Goal: Task Accomplishment & Management: Manage account settings

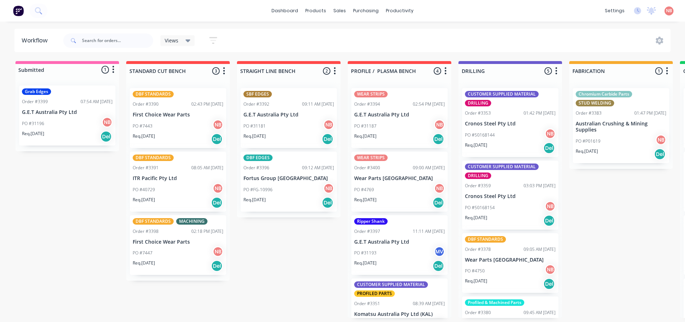
scroll to position [0, 443]
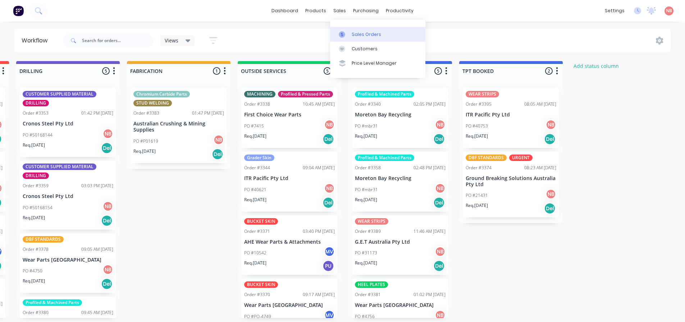
click at [352, 38] on link "Sales Orders" at bounding box center [377, 34] width 95 height 14
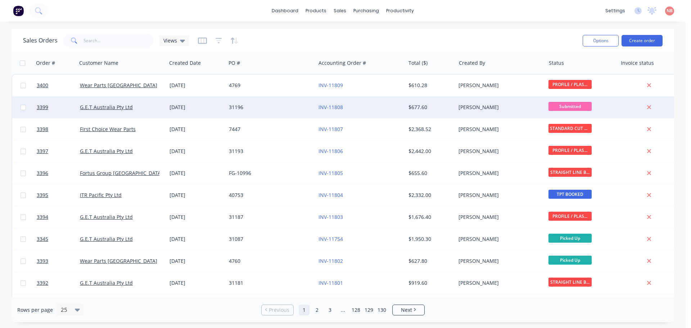
click at [268, 108] on div "31196" at bounding box center [269, 107] width 80 height 7
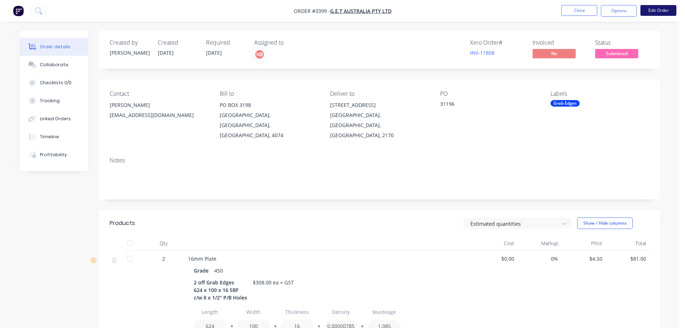
click at [656, 13] on button "Edit Order" at bounding box center [659, 10] width 36 height 11
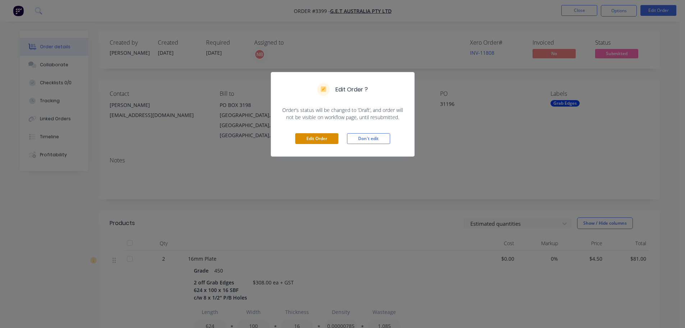
click at [329, 141] on button "Edit Order" at bounding box center [316, 138] width 43 height 11
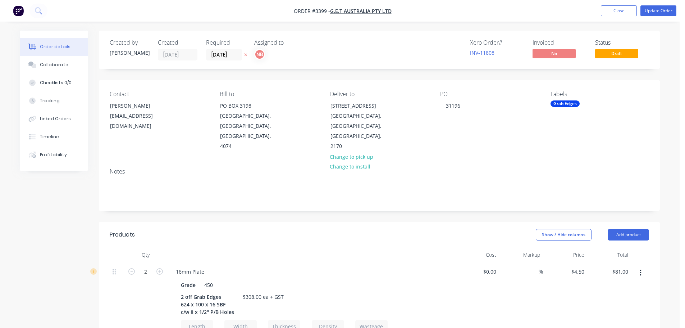
click at [564, 101] on div "Grab Edges" at bounding box center [565, 103] width 29 height 6
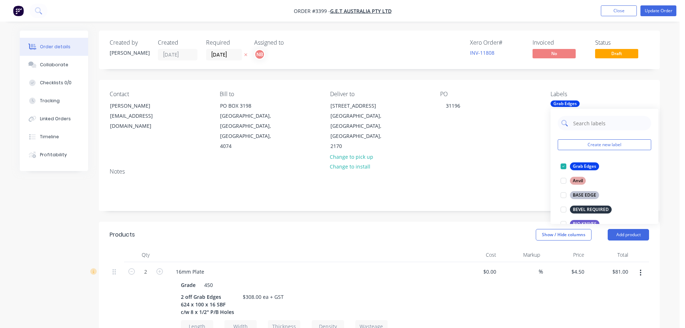
click at [576, 124] on input "text" at bounding box center [610, 123] width 75 height 14
type input "sbf"
click at [581, 178] on div "SBF STANDARD" at bounding box center [589, 181] width 38 height 8
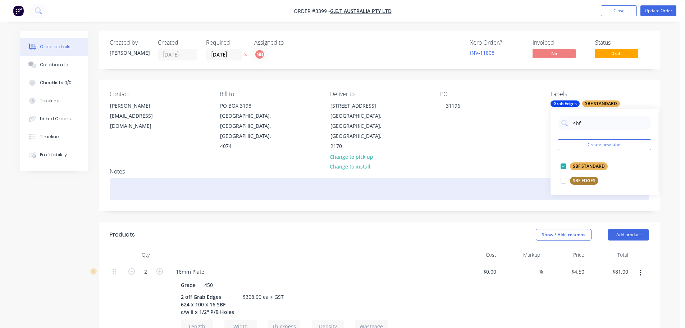
click at [473, 178] on div at bounding box center [380, 189] width 540 height 22
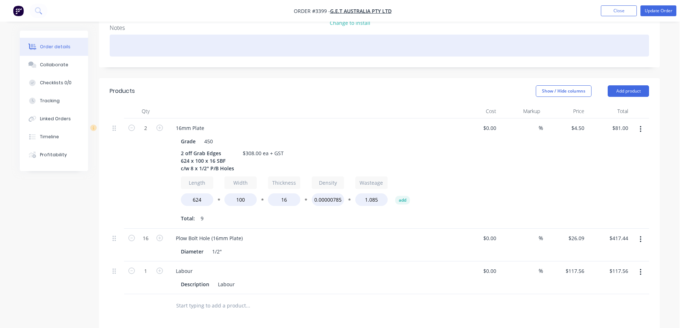
scroll to position [144, 0]
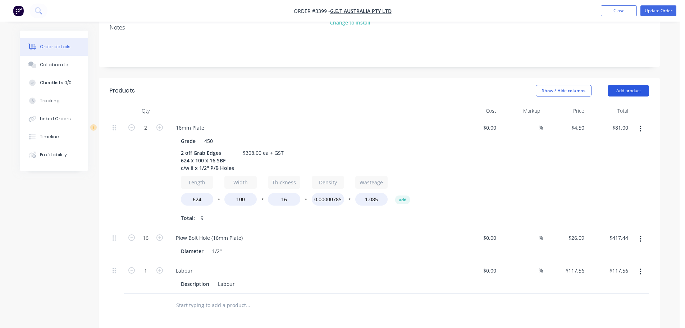
click at [625, 85] on button "Add product" at bounding box center [628, 91] width 41 height 12
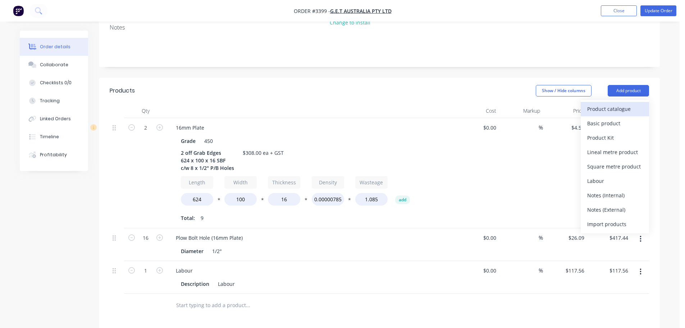
click at [619, 104] on div "Product catalogue" at bounding box center [615, 109] width 55 height 10
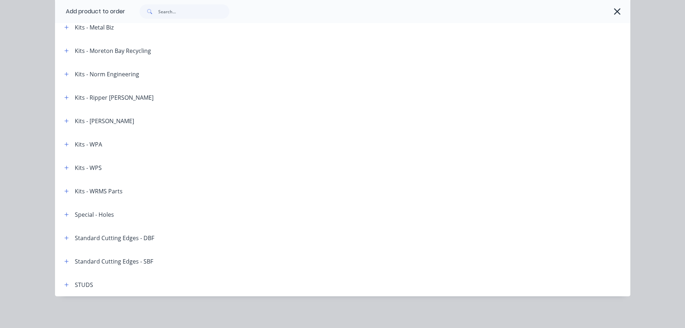
scroll to position [317, 0]
click at [65, 258] on button "button" at bounding box center [66, 261] width 9 height 9
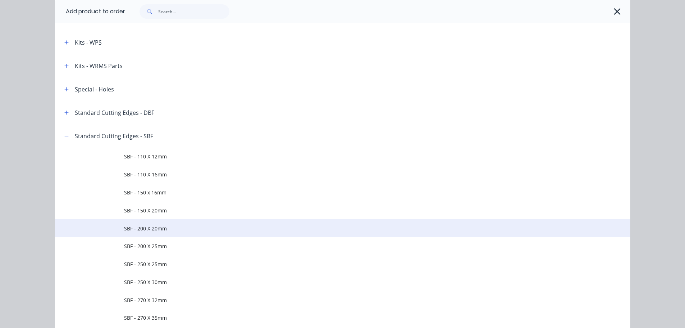
scroll to position [1190, 0]
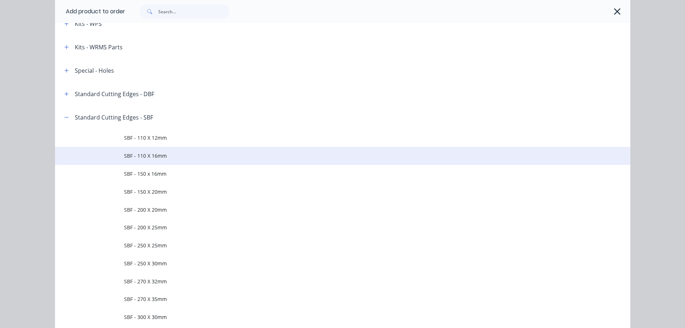
click at [144, 156] on span "SBF - 110 X 16mm" at bounding box center [326, 156] width 405 height 8
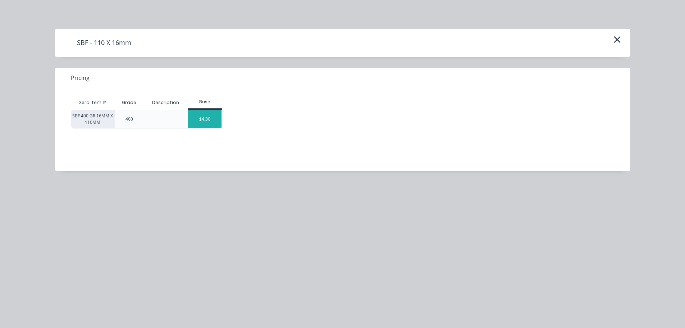
click at [192, 124] on div "$4.30" at bounding box center [205, 119] width 34 height 18
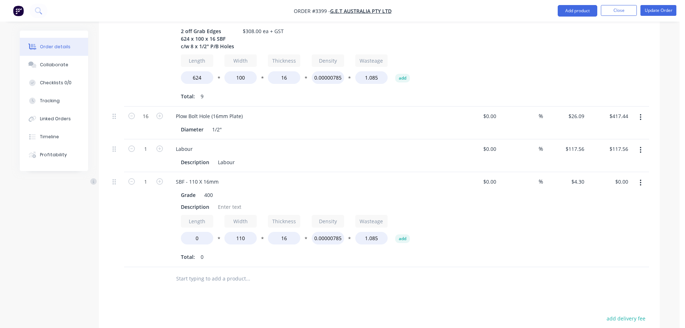
scroll to position [245, 0]
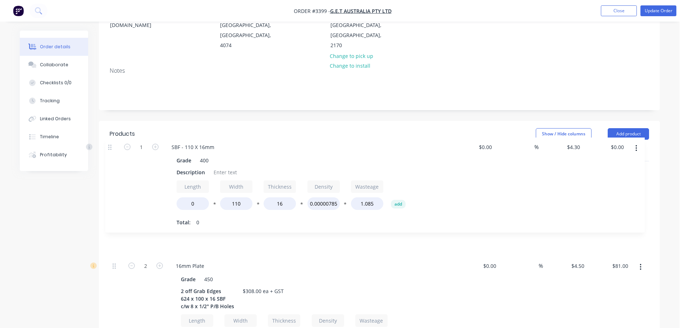
drag, startPoint x: 115, startPoint y: 182, endPoint x: 111, endPoint y: 146, distance: 36.2
click at [111, 147] on div "Qty Cost Markup Price Total 2 16mm Plate Grade 450 2 off Grab Edges 624 x 100 x…" at bounding box center [380, 289] width 540 height 285
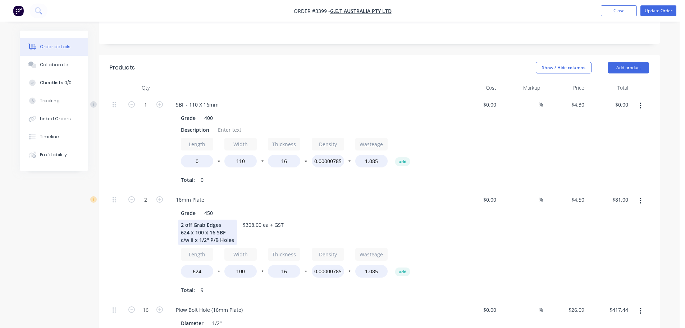
scroll to position [173, 0]
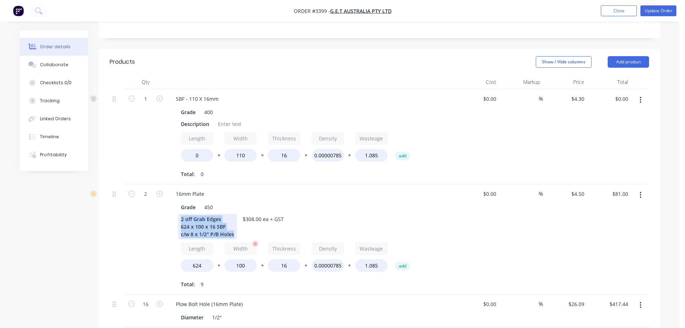
drag, startPoint x: 180, startPoint y: 205, endPoint x: 244, endPoint y: 235, distance: 70.3
click at [244, 235] on div "Grade 450 2 off Grab Edges 624 x 100 x 16 SBF c/w 8 x 1/2" P/B Holes $308.00 ea…" at bounding box center [311, 244] width 282 height 89
copy div "2 off Grab Edges 624 x 100 x 16 SBF c/w 8 x 1/2" P/B Holes"
click at [195, 119] on div "Description" at bounding box center [195, 124] width 34 height 10
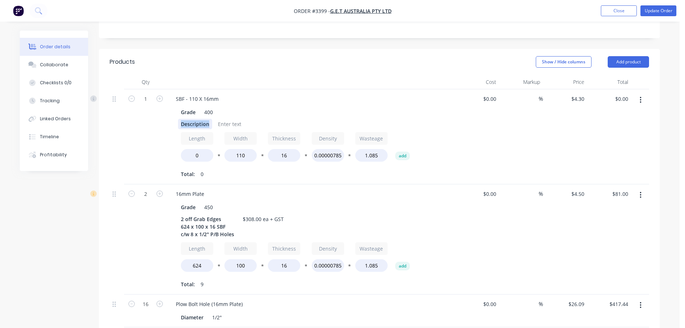
paste div
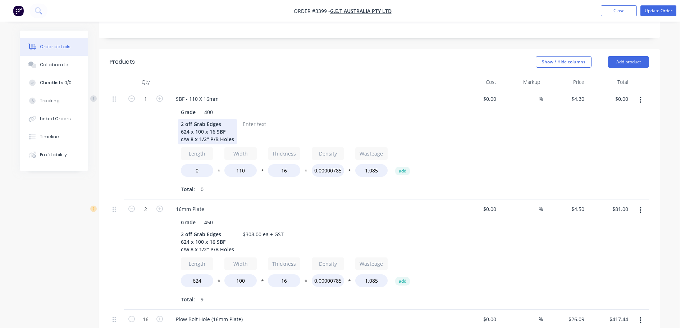
click at [200, 128] on div "624 x 100 x 16 SBF" at bounding box center [207, 132] width 53 height 8
click at [157, 129] on div "1" at bounding box center [145, 144] width 43 height 110
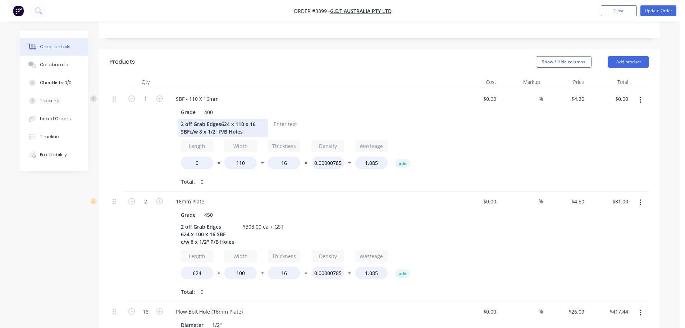
click at [221, 119] on div "2 off Grab Edges624 x 110 x 16 SBFc/w 8 x 1/2" P/B Holes" at bounding box center [223, 128] width 90 height 18
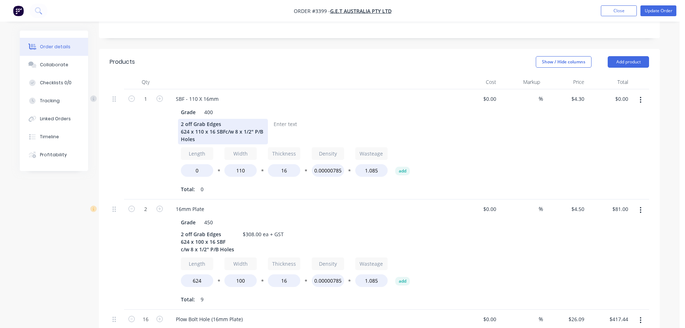
click at [225, 123] on div "2 off Grab Edges 624 x 110 x 16 SBFc/w 8 x 1/2" P/B Holes" at bounding box center [223, 132] width 90 height 26
click at [195, 164] on input "0" at bounding box center [197, 170] width 32 height 13
type input "624"
type input "$38.70"
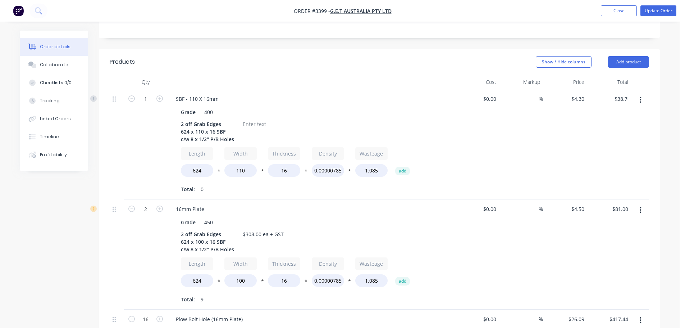
click at [128, 161] on div "1" at bounding box center [145, 144] width 43 height 110
click at [258, 119] on div at bounding box center [254, 124] width 29 height 10
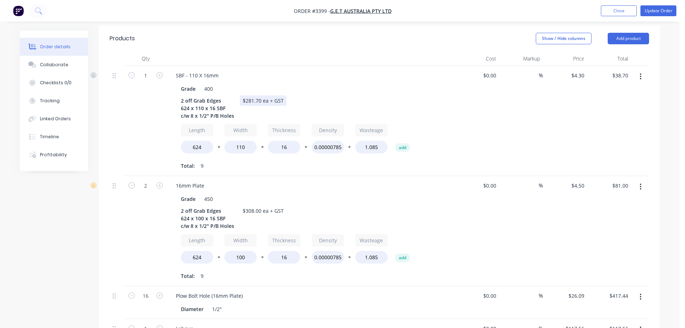
scroll to position [209, 0]
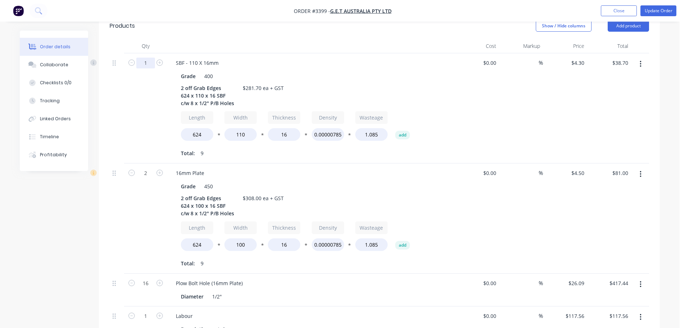
click at [152, 58] on input "1" at bounding box center [145, 63] width 19 height 11
type input "2"
type input "$77.40"
drag, startPoint x: 226, startPoint y: 37, endPoint x: 257, endPoint y: 49, distance: 33.4
click at [226, 39] on div at bounding box center [311, 46] width 288 height 14
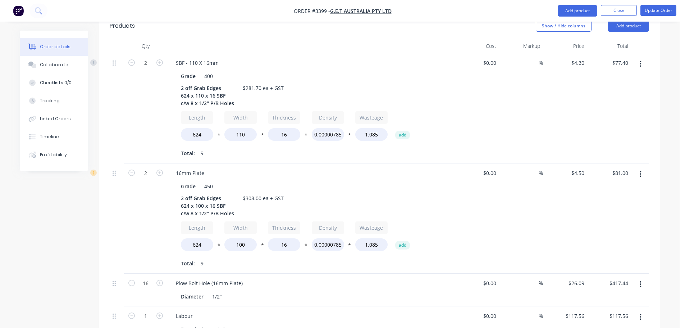
click at [639, 168] on button "button" at bounding box center [641, 174] width 17 height 13
click at [610, 231] on div "Delete" at bounding box center [615, 236] width 55 height 10
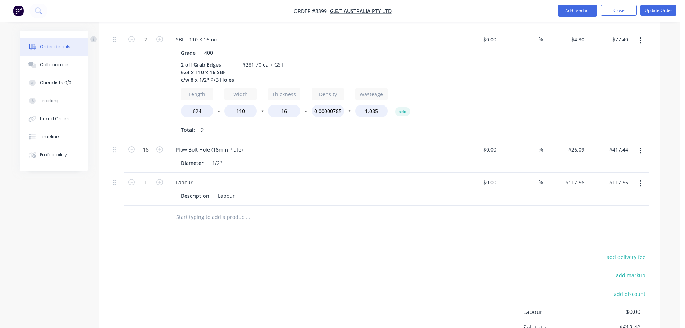
scroll to position [245, 0]
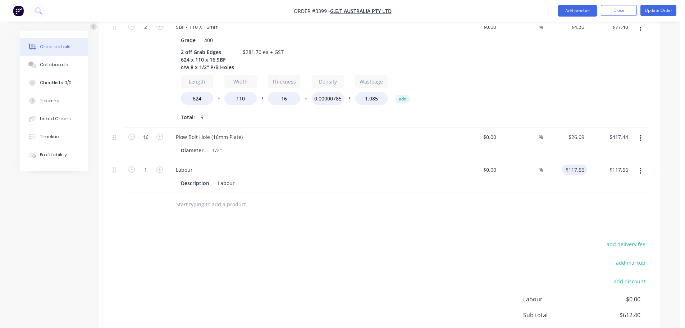
type input "117.56"
click at [571, 164] on input "117.56" at bounding box center [576, 169] width 22 height 10
type input "$0.00"
click at [476, 205] on div at bounding box center [380, 204] width 540 height 23
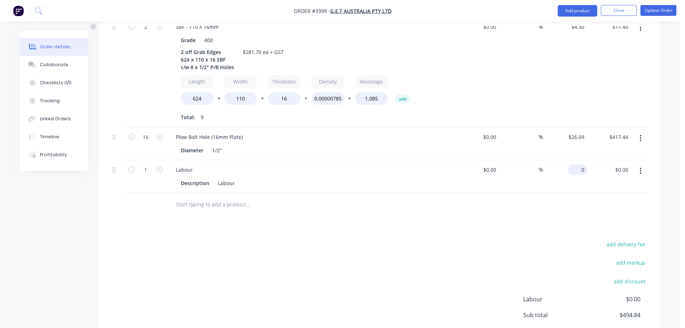
click at [580, 164] on input "0" at bounding box center [579, 169] width 17 height 10
type input "$68.56"
click at [518, 212] on div "Products Show / Hide columns Add product Qty Cost Markup Price Total 2 SBF - 11…" at bounding box center [379, 183] width 561 height 412
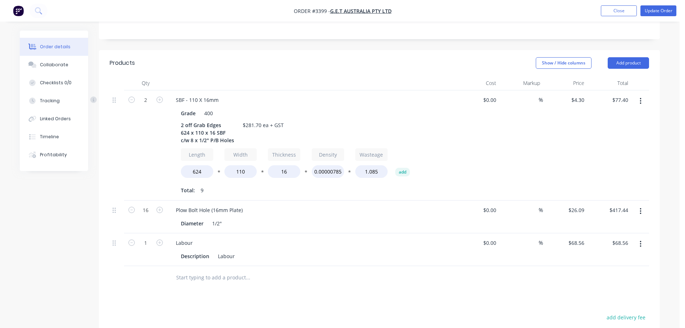
scroll to position [307, 0]
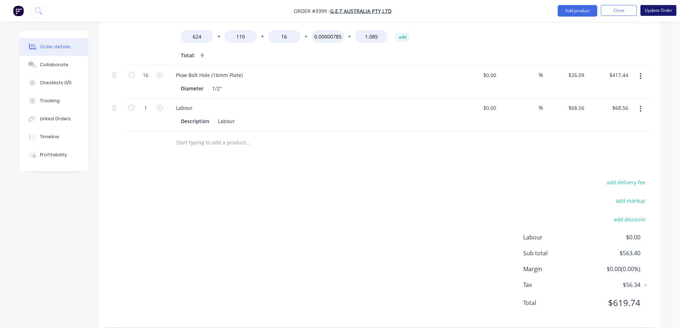
click at [669, 6] on button "Update Order" at bounding box center [659, 10] width 36 height 11
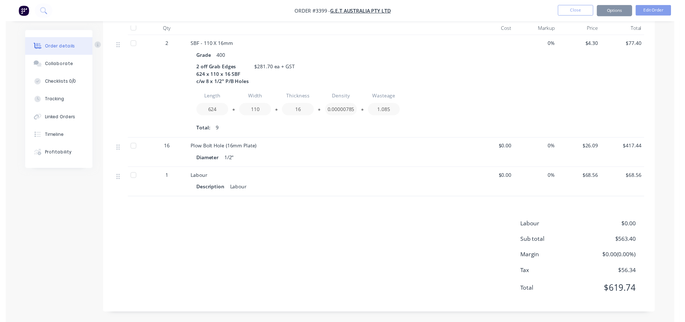
scroll to position [0, 0]
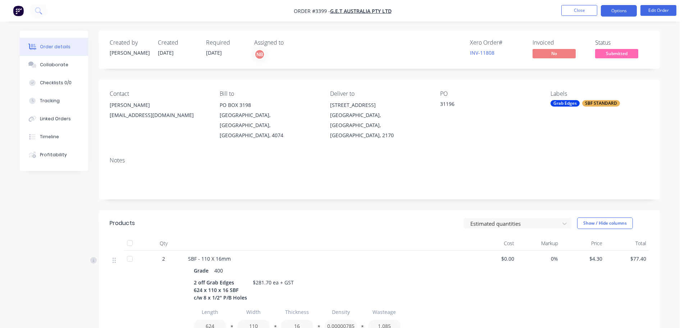
click at [620, 7] on button "Options" at bounding box center [619, 11] width 36 height 12
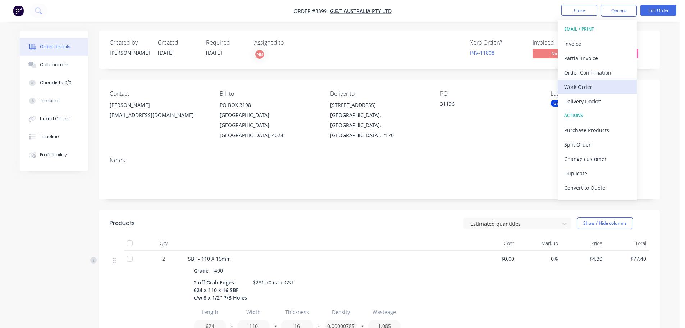
click at [583, 85] on div "Work Order" at bounding box center [598, 87] width 66 height 10
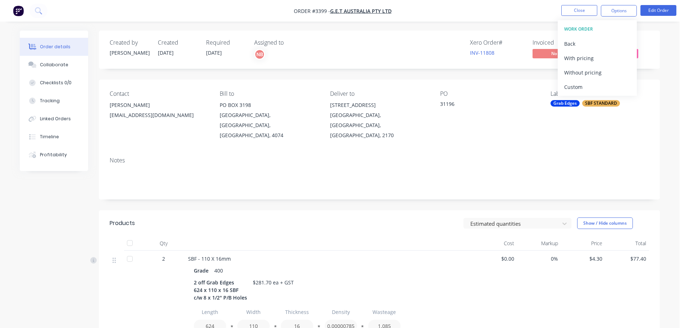
click at [583, 85] on div "Custom" at bounding box center [598, 87] width 66 height 10
click at [582, 73] on div "Without pricing" at bounding box center [598, 72] width 66 height 10
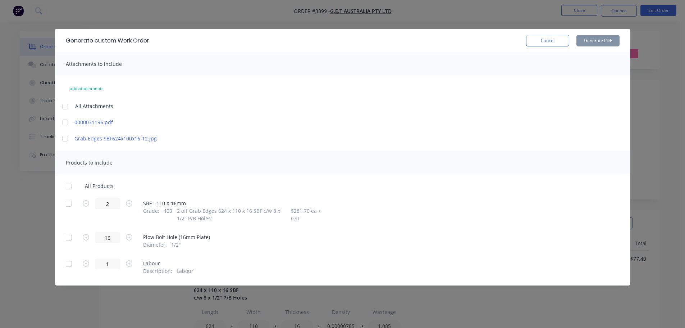
click at [66, 201] on div at bounding box center [69, 203] width 14 height 14
click at [591, 40] on button "Generate PDF" at bounding box center [598, 41] width 43 height 12
click at [531, 47] on div "Generate custom Work Order Cancel Generate PDF" at bounding box center [343, 40] width 576 height 23
click at [540, 40] on button "Cancel" at bounding box center [547, 41] width 43 height 12
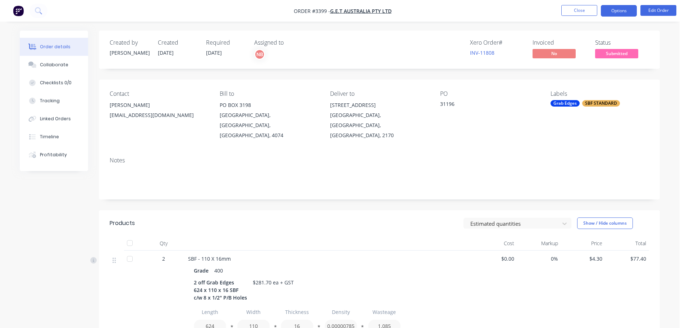
click at [620, 12] on button "Options" at bounding box center [619, 11] width 36 height 12
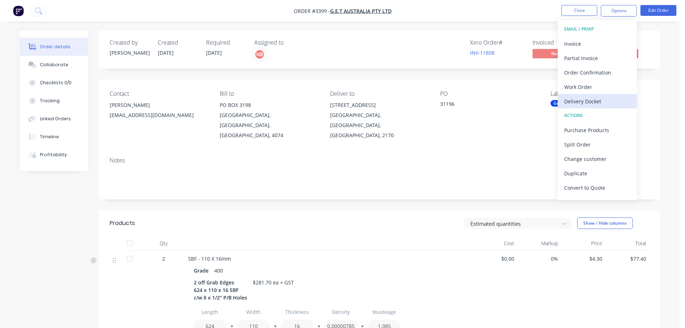
click at [589, 100] on div "Delivery Docket" at bounding box center [598, 101] width 66 height 10
click at [590, 86] on div "Custom" at bounding box center [598, 87] width 66 height 10
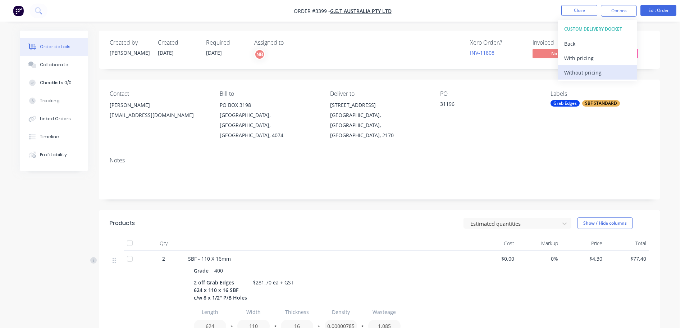
click at [590, 71] on div "Without pricing" at bounding box center [598, 72] width 66 height 10
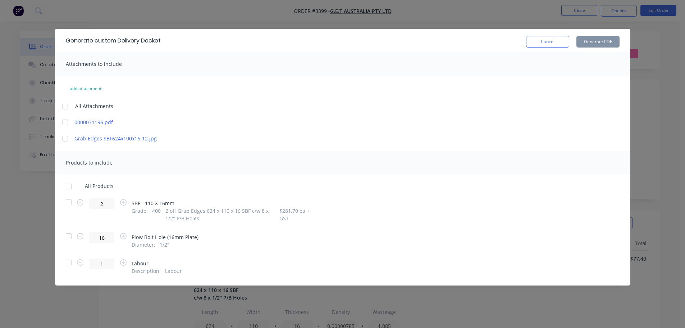
click at [65, 205] on div at bounding box center [69, 202] width 14 height 14
click at [592, 45] on button "Generate PDF" at bounding box center [598, 42] width 43 height 12
click at [539, 40] on button "Cancel" at bounding box center [547, 42] width 43 height 12
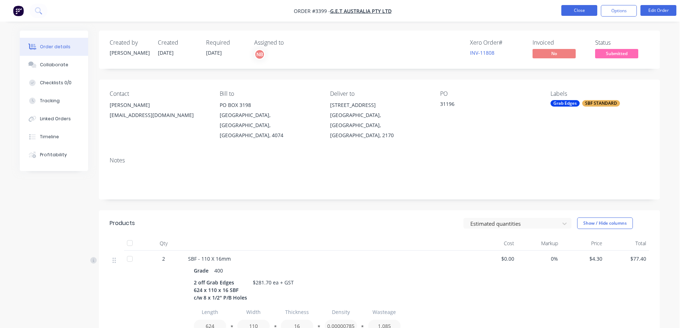
click at [576, 10] on button "Close" at bounding box center [580, 10] width 36 height 11
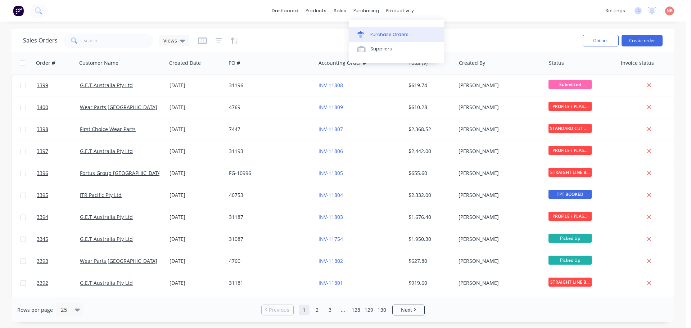
click at [375, 36] on div "Purchase Orders" at bounding box center [389, 34] width 38 height 6
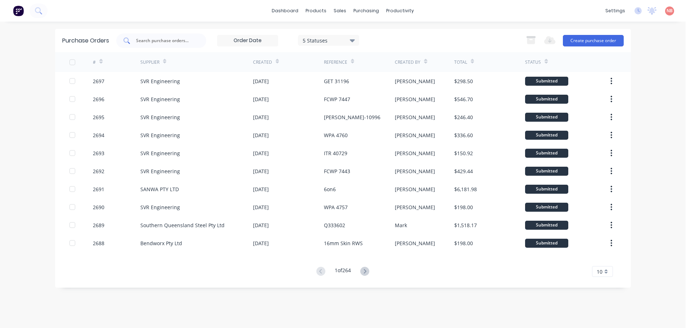
click at [146, 39] on input "text" at bounding box center [165, 40] width 60 height 7
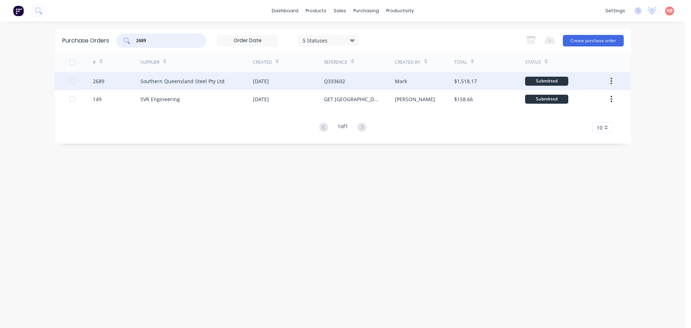
type input "2689"
click at [185, 79] on div "Southern Queensland Steel Pty Ltd" at bounding box center [182, 81] width 84 height 8
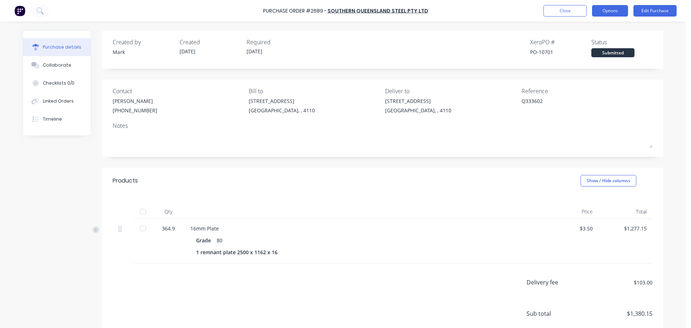
click at [611, 10] on button "Options" at bounding box center [610, 11] width 36 height 12
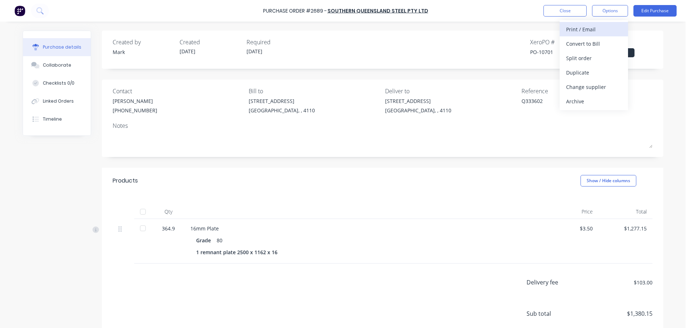
click at [597, 31] on div "Print / Email" at bounding box center [593, 29] width 55 height 10
click at [591, 43] on div "With pricing" at bounding box center [593, 43] width 55 height 10
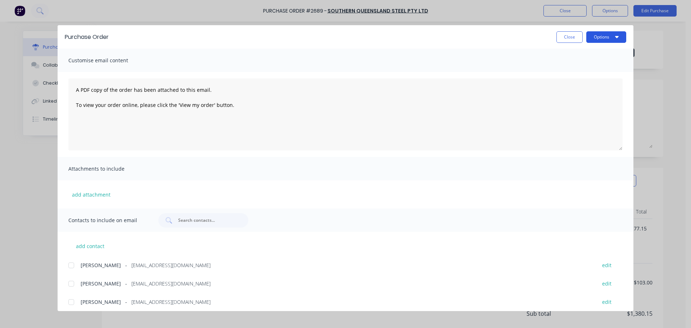
click at [599, 39] on button "Options" at bounding box center [606, 37] width 40 height 12
click at [593, 65] on div "Print" at bounding box center [591, 69] width 55 height 10
click at [566, 37] on button "Close" at bounding box center [569, 37] width 26 height 12
type textarea "x"
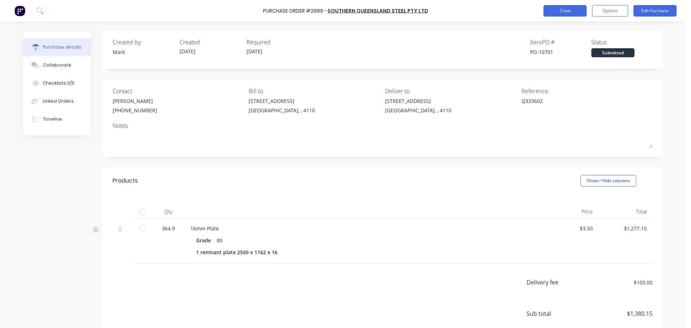
click at [561, 14] on button "Close" at bounding box center [564, 11] width 43 height 12
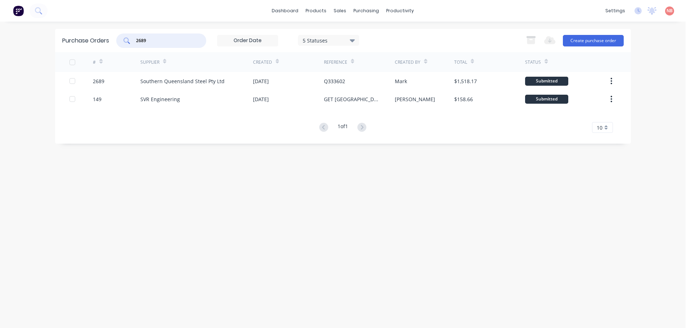
drag, startPoint x: 150, startPoint y: 39, endPoint x: 97, endPoint y: 44, distance: 53.1
click at [98, 44] on div "Purchase Orders 2689 5 Statuses 5 Statuses Export to Excel (XLSX) Create purcha…" at bounding box center [343, 40] width 576 height 23
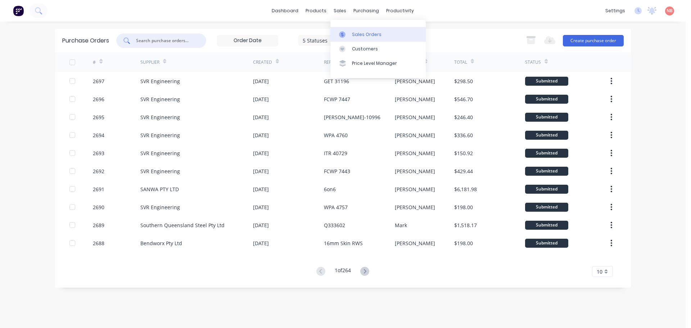
click at [344, 32] on icon at bounding box center [342, 34] width 6 height 6
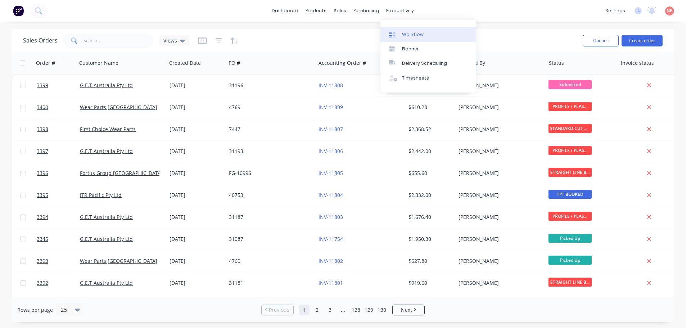
click at [395, 28] on link "Workflow" at bounding box center [427, 34] width 95 height 14
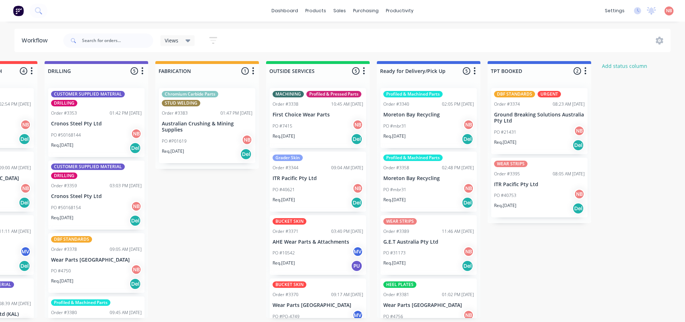
scroll to position [0, 465]
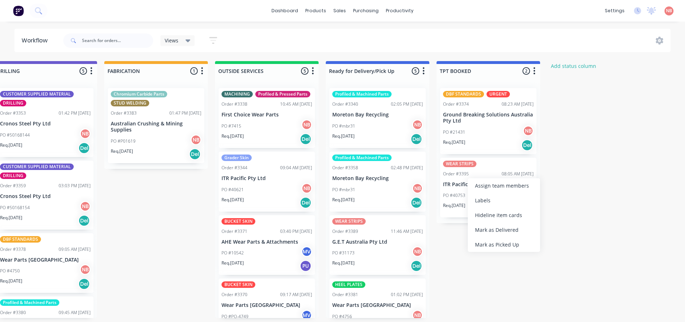
click at [490, 247] on div "Mark as Picked Up" at bounding box center [504, 244] width 72 height 15
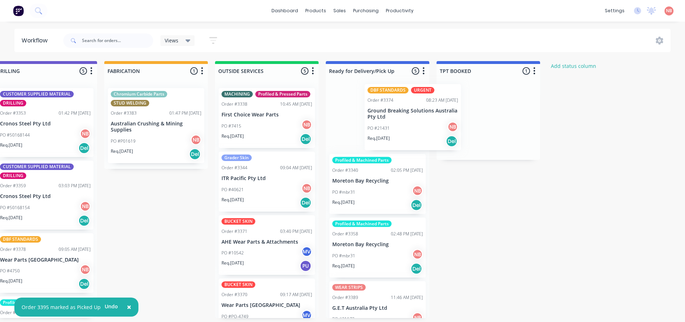
drag, startPoint x: 472, startPoint y: 117, endPoint x: 381, endPoint y: 110, distance: 91.6
click at [381, 110] on div "Submitted 1 Status colour #FF69B4 hex #FF69B4 Save Cancel Summaries Total order…" at bounding box center [129, 189] width 1200 height 257
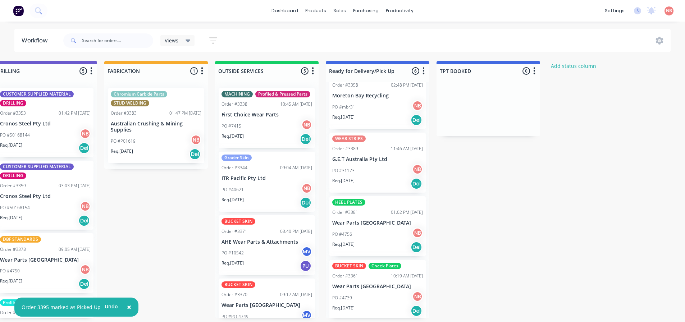
scroll to position [154, 0]
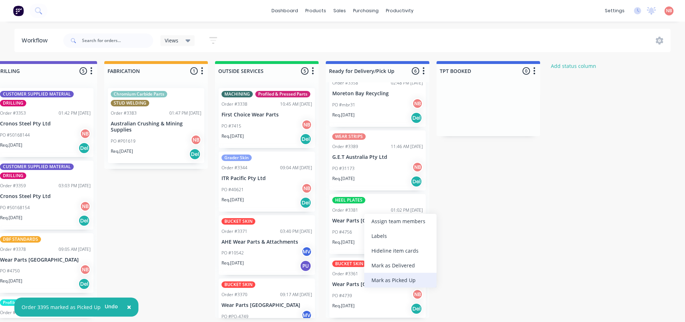
click at [380, 276] on div "Mark as Picked Up" at bounding box center [400, 280] width 72 height 15
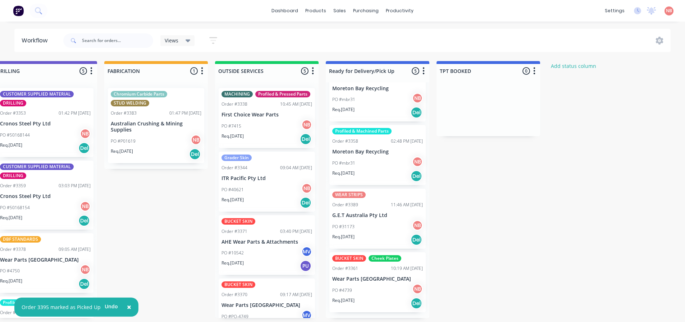
scroll to position [91, 0]
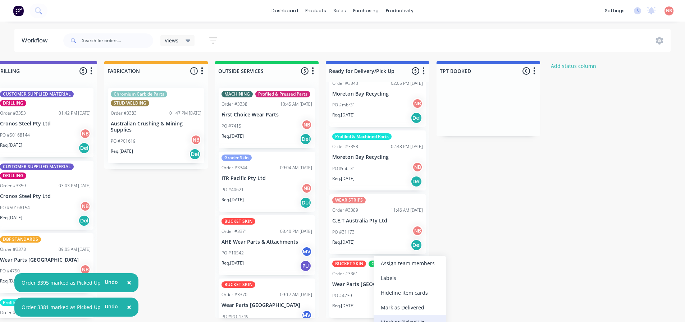
click at [388, 317] on div "Mark as Picked Up" at bounding box center [410, 322] width 72 height 15
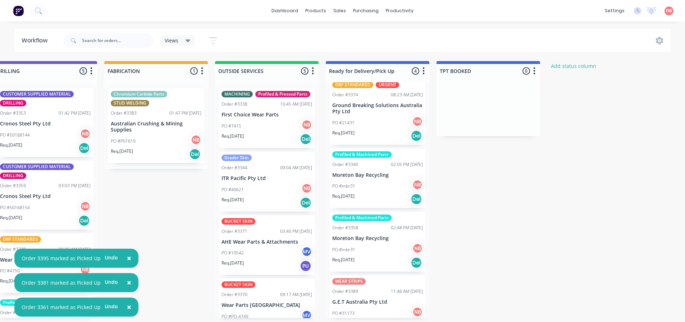
scroll to position [0, 0]
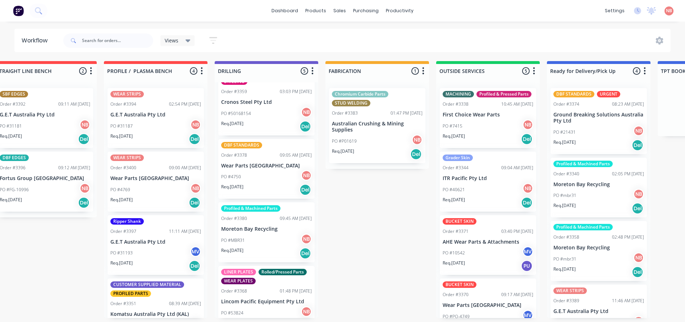
scroll to position [108, 0]
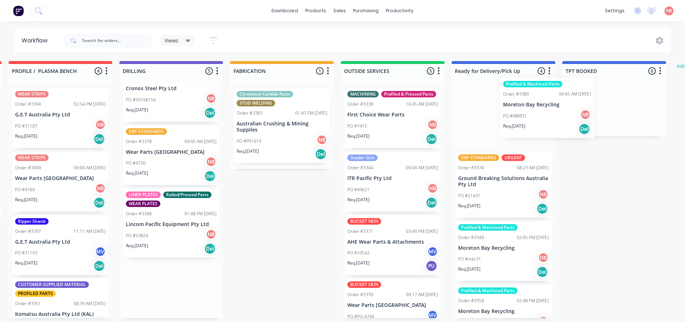
drag, startPoint x: 259, startPoint y: 229, endPoint x: 545, endPoint y: 117, distance: 306.4
click at [545, 117] on div "Submitted 1 Status colour #FF69B4 hex #FF69B4 Save Cancel Summaries Total order…" at bounding box center [255, 189] width 1200 height 257
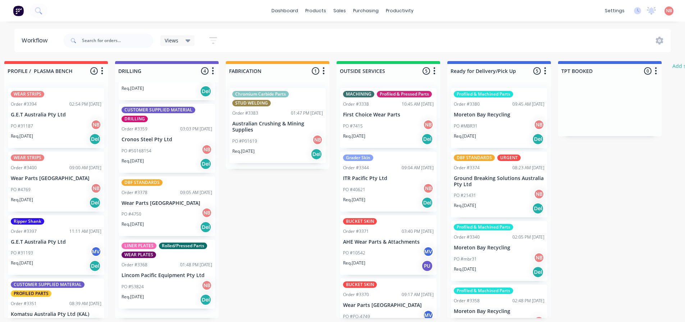
scroll to position [48, 0]
